Goal: Obtain resource: Obtain resource

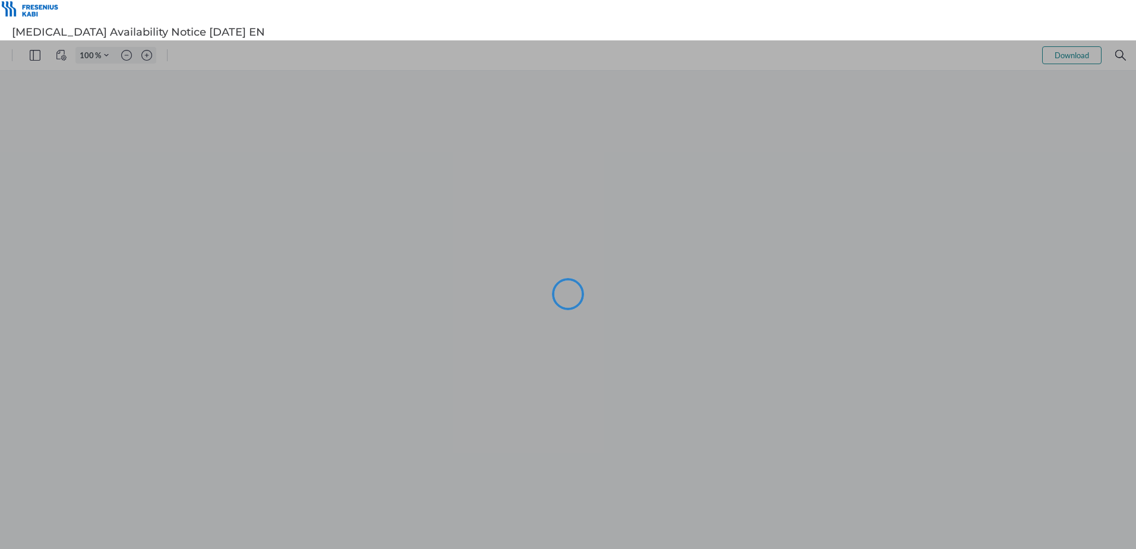
type input "101"
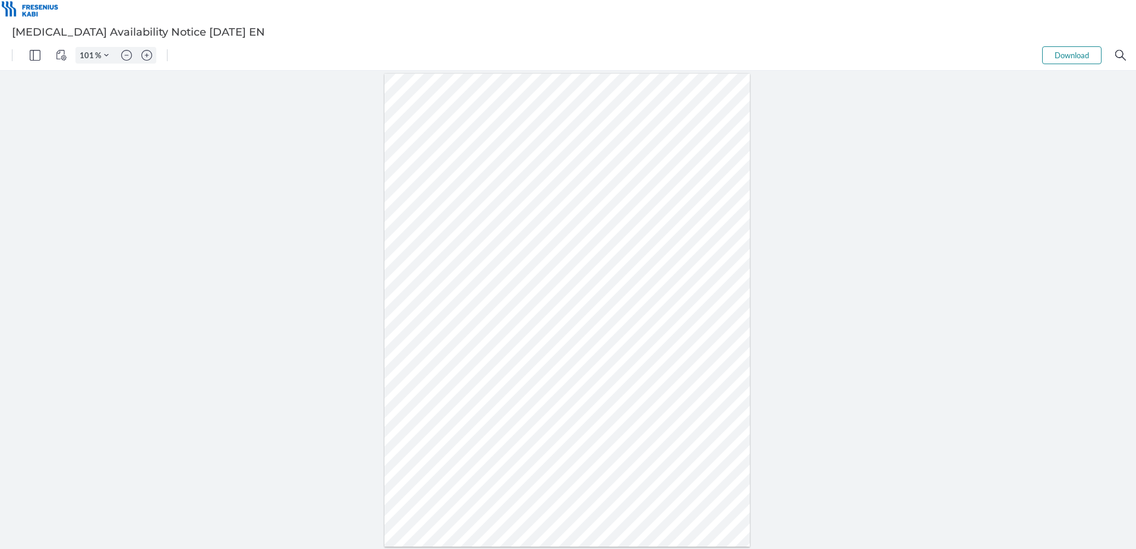
click at [596, 336] on div at bounding box center [567, 311] width 366 height 474
click at [690, 322] on div at bounding box center [567, 311] width 366 height 474
click at [677, 345] on div at bounding box center [567, 311] width 366 height 474
drag, startPoint x: 634, startPoint y: 327, endPoint x: 698, endPoint y: 337, distance: 64.5
click at [698, 337] on div at bounding box center [567, 311] width 366 height 474
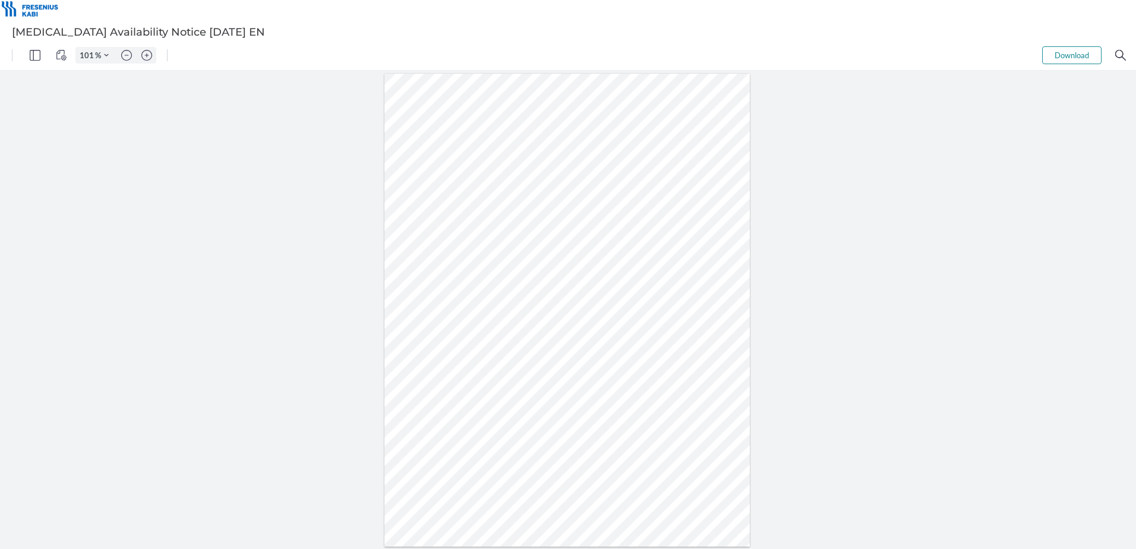
click at [680, 378] on div at bounding box center [567, 311] width 366 height 474
drag, startPoint x: 507, startPoint y: 328, endPoint x: 485, endPoint y: 329, distance: 22.0
click at [485, 329] on div at bounding box center [567, 311] width 366 height 474
type input "97"
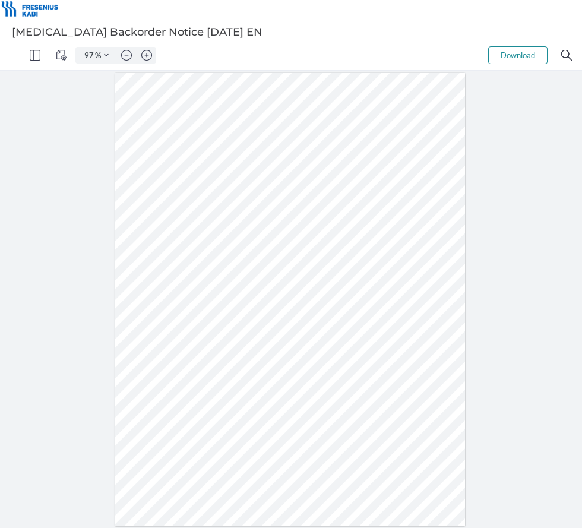
click at [230, 303] on div at bounding box center [290, 299] width 350 height 453
drag, startPoint x: 231, startPoint y: 307, endPoint x: 214, endPoint y: 305, distance: 16.7
click at [214, 305] on div at bounding box center [290, 299] width 350 height 453
click at [235, 307] on div at bounding box center [290, 299] width 350 height 453
drag, startPoint x: 231, startPoint y: 306, endPoint x: 212, endPoint y: 305, distance: 19.0
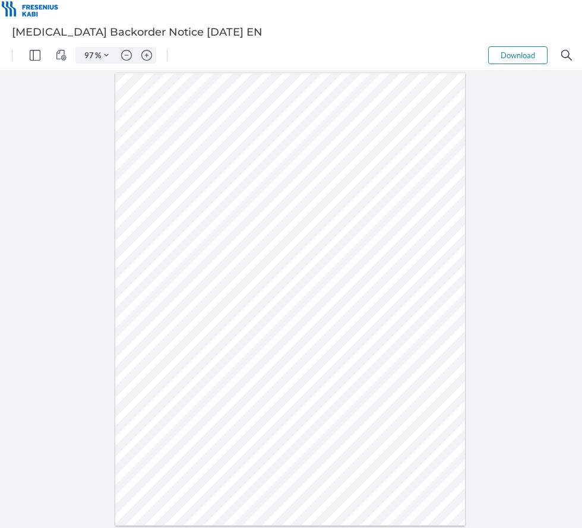
click at [212, 305] on div at bounding box center [290, 299] width 350 height 453
click at [331, 345] on div at bounding box center [290, 299] width 350 height 453
